Goal: Register for event/course

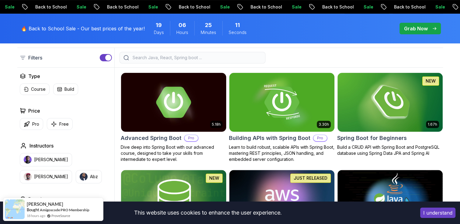
scroll to position [147, 0]
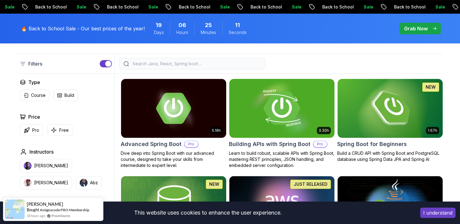
click at [230, 120] on img at bounding box center [281, 109] width 110 height 62
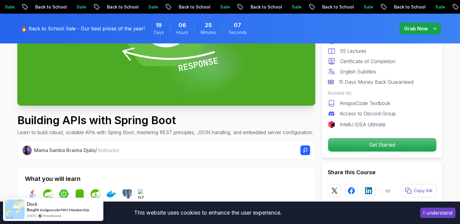
scroll to position [156, 0]
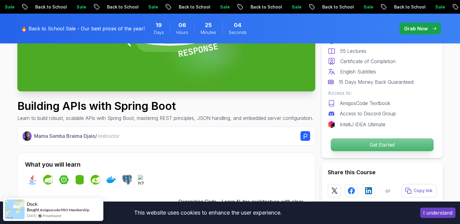
click at [354, 146] on p "Get Started" at bounding box center [381, 145] width 103 height 13
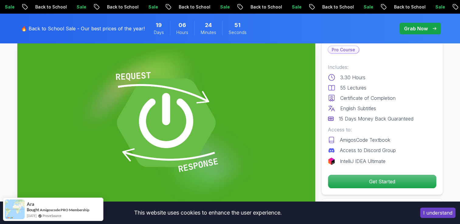
scroll to position [41, 0]
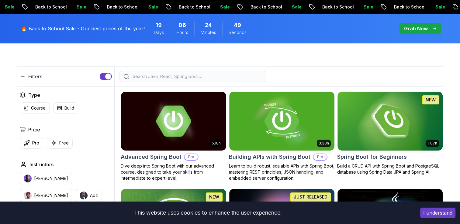
scroll to position [147, 0]
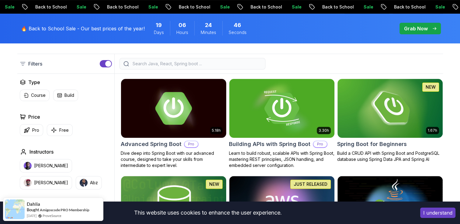
click at [152, 122] on img at bounding box center [173, 109] width 110 height 62
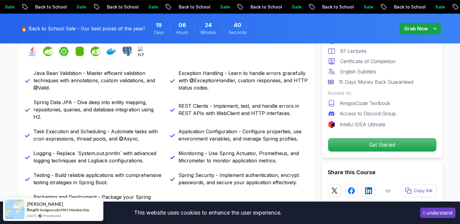
scroll to position [285, 0]
